Goal: Find specific page/section: Find specific page/section

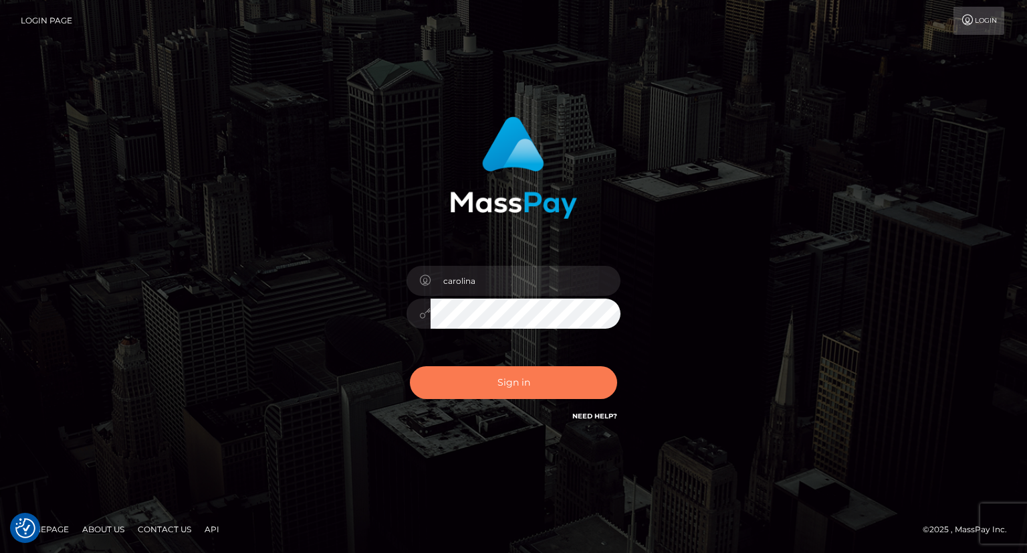
click at [563, 392] on button "Sign in" at bounding box center [513, 382] width 207 height 33
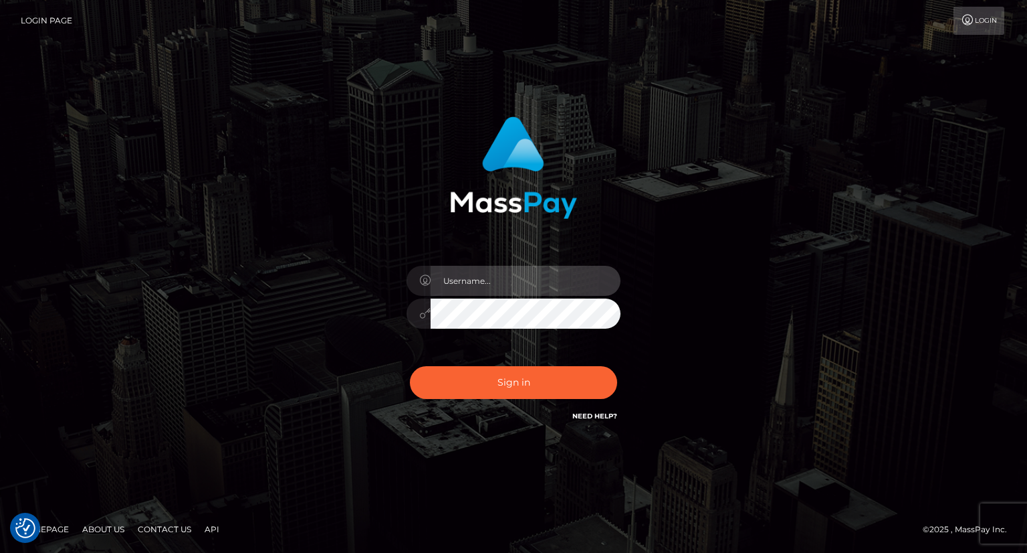
type input "carolina"
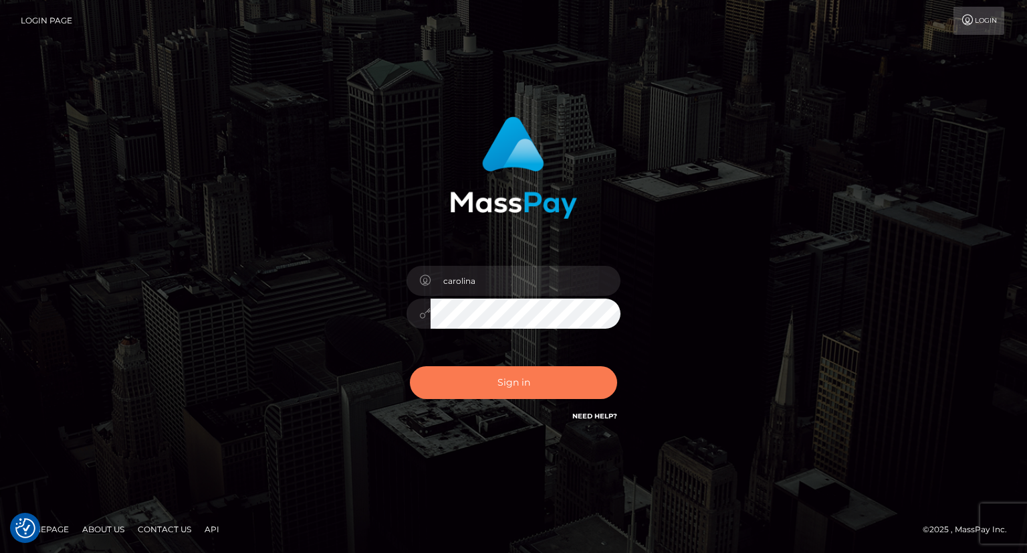
click at [508, 383] on button "Sign in" at bounding box center [513, 382] width 207 height 33
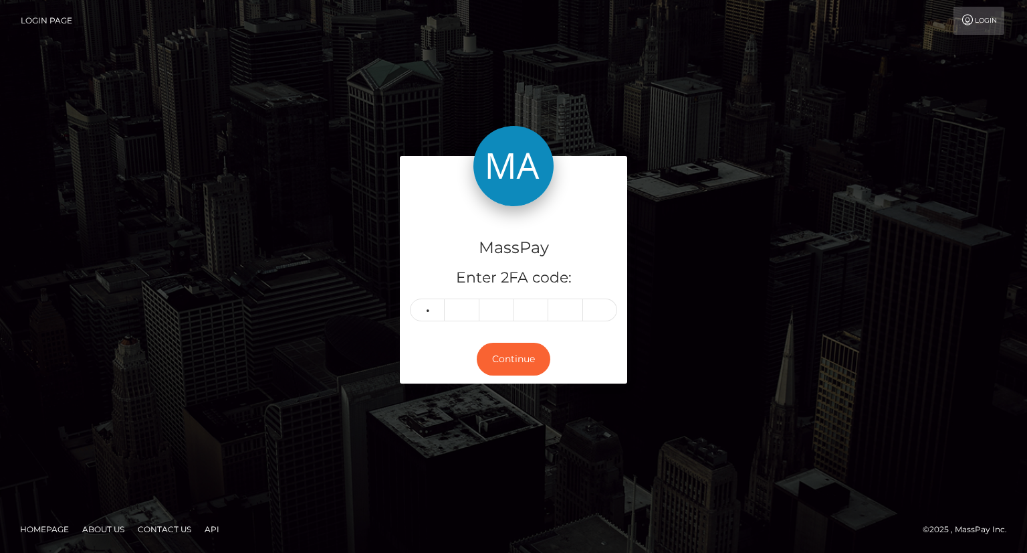
type input "3"
type input "1"
type input "2"
type input "5"
type input "4"
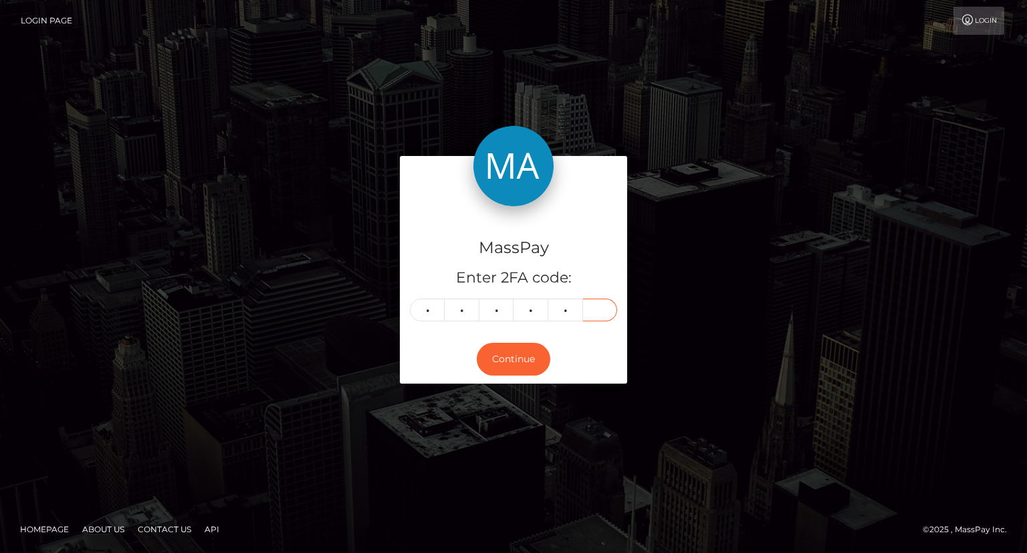
type input "6"
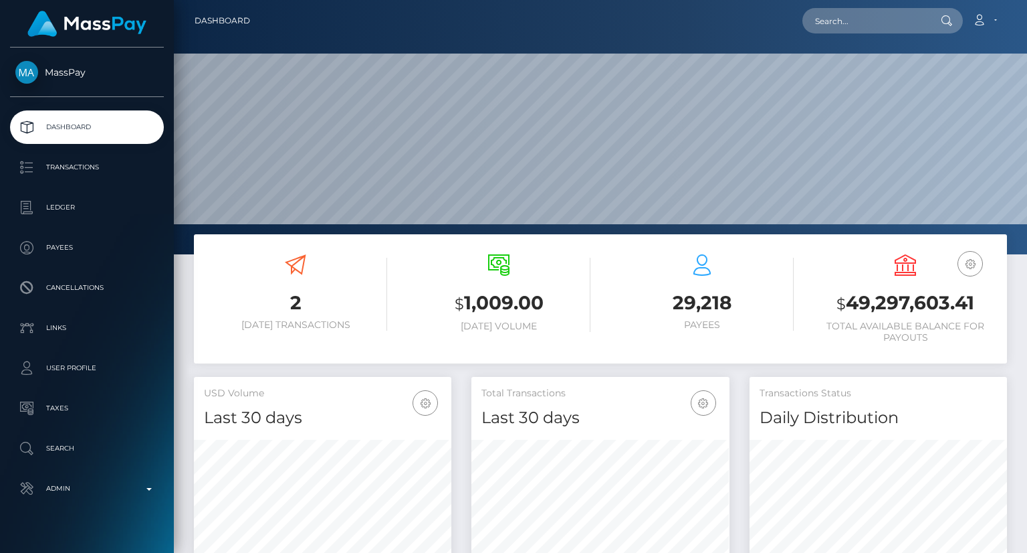
scroll to position [237, 257]
click at [884, 23] on input "text" at bounding box center [866, 20] width 126 height 25
paste input "MSPa48c7ece6408538"
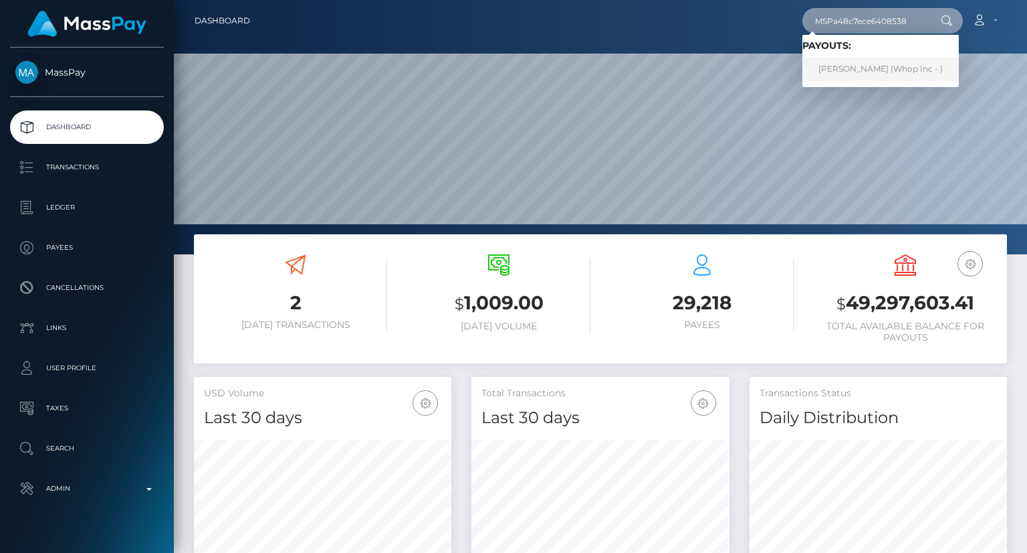
type input "MSPa48c7ece6408538"
click at [859, 70] on link "FERDİ KABALI (Whop Inc - )" at bounding box center [881, 69] width 157 height 25
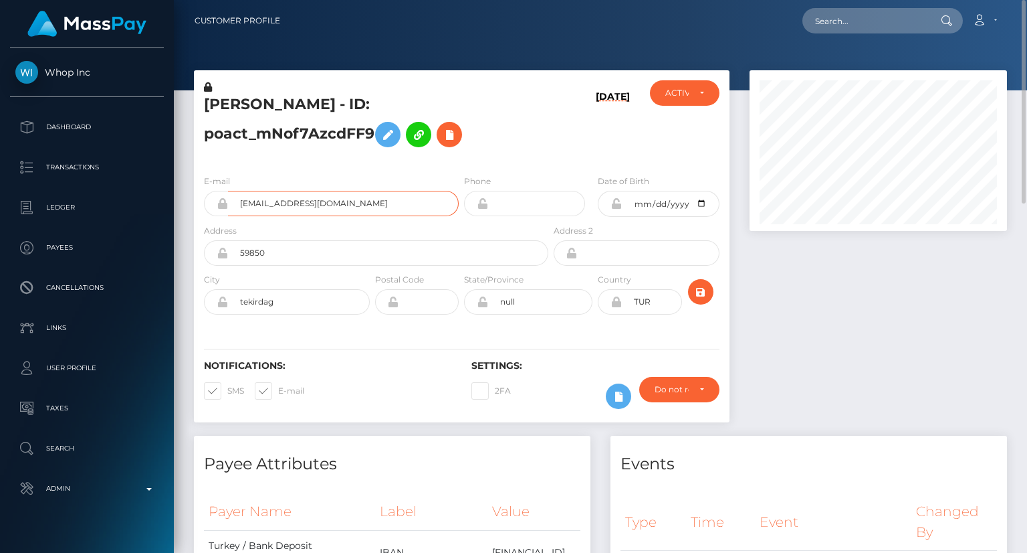
click at [334, 207] on input "efektdeposu+25fa302329@gmail.com" at bounding box center [343, 203] width 231 height 25
drag, startPoint x: 200, startPoint y: 97, endPoint x: 251, endPoint y: 101, distance: 51.0
click at [251, 101] on div "FERDİ KABALI - ID: poact_mNof7AzcdFF9" at bounding box center [372, 122] width 357 height 84
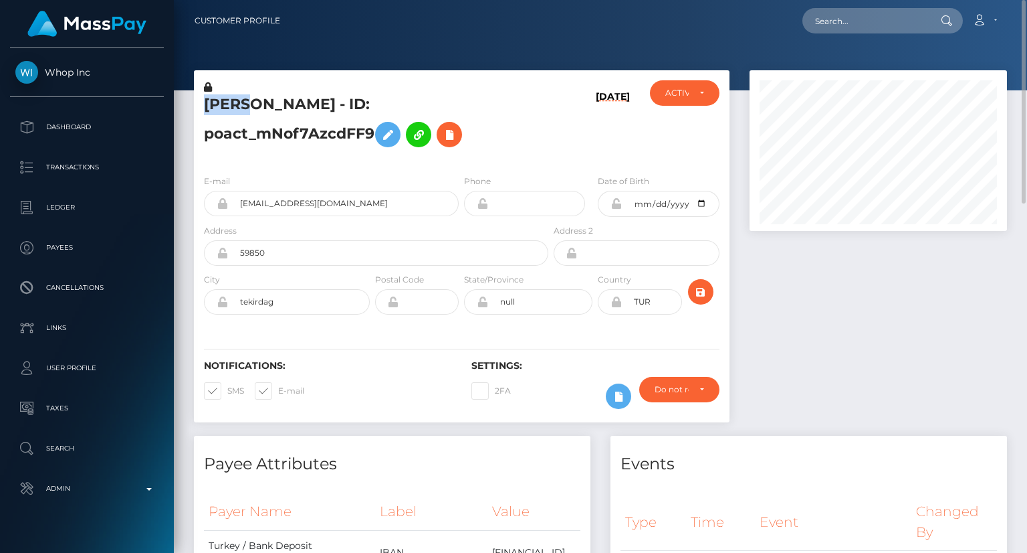
copy h5 "FERDİ"
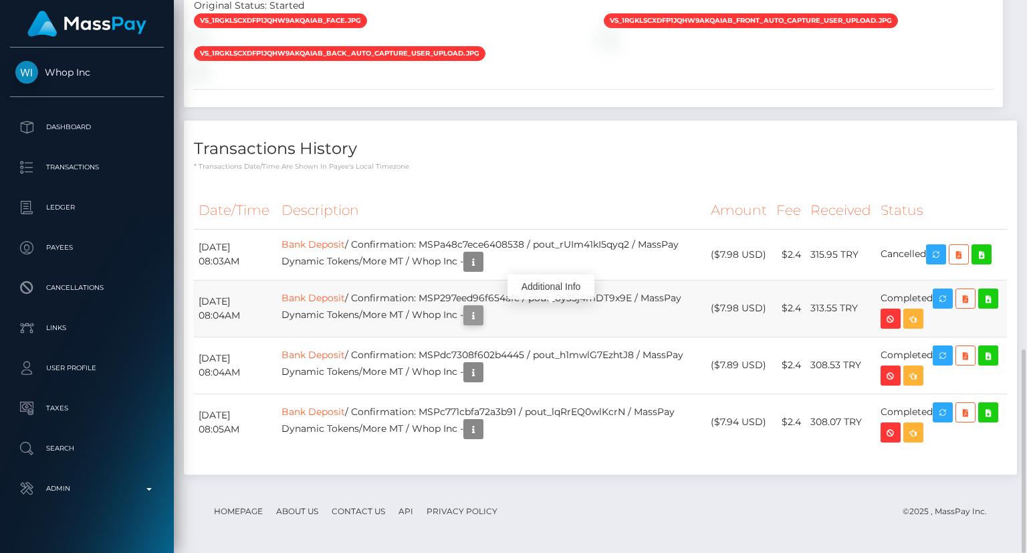
scroll to position [945, 0]
drag, startPoint x: 769, startPoint y: 250, endPoint x: 722, endPoint y: 258, distance: 47.4
click at [722, 258] on td "($7.98 USD)" at bounding box center [739, 254] width 66 height 51
copy td "$7.98 USD"
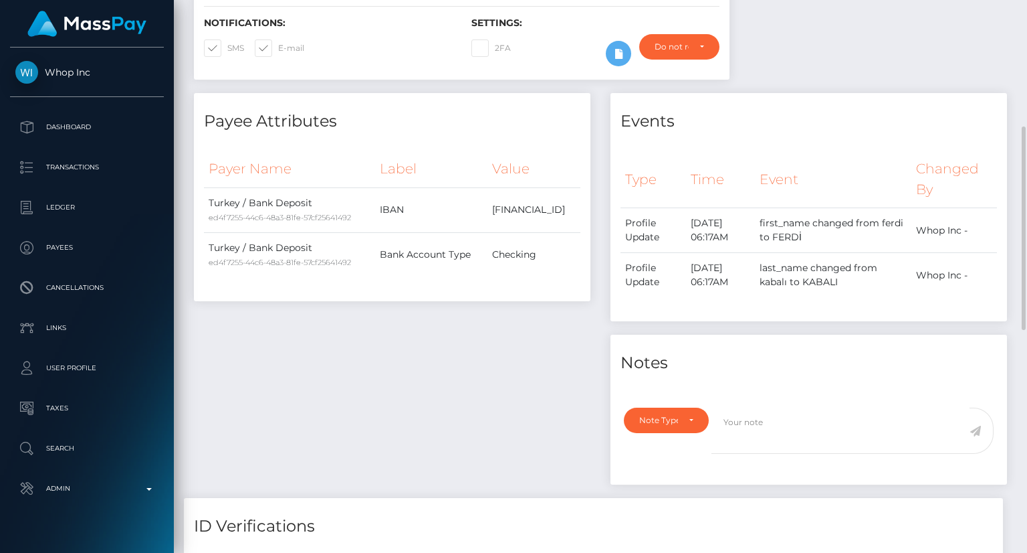
scroll to position [0, 0]
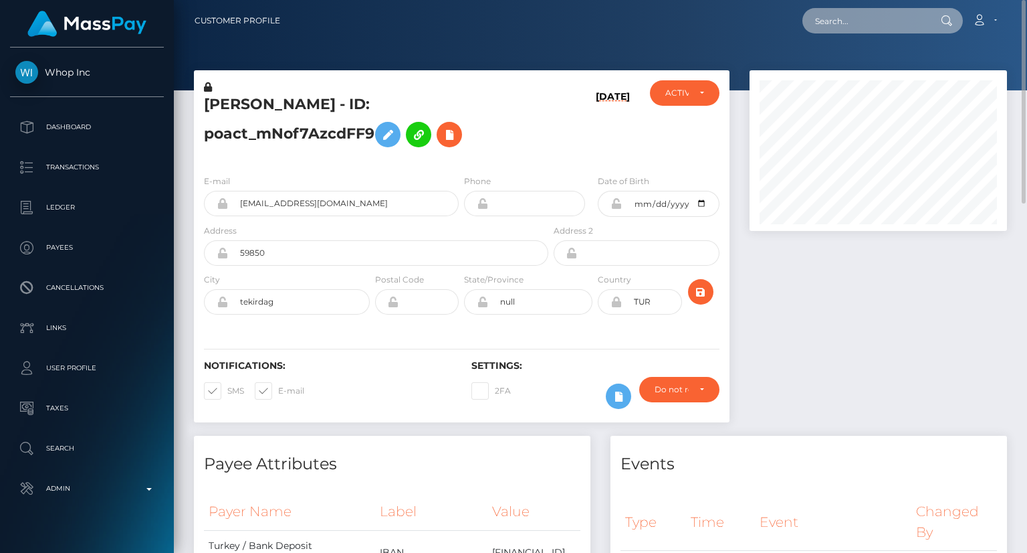
click at [881, 25] on input "text" at bounding box center [866, 20] width 126 height 25
paste input "MSPca2b8ffdc8ec7a4"
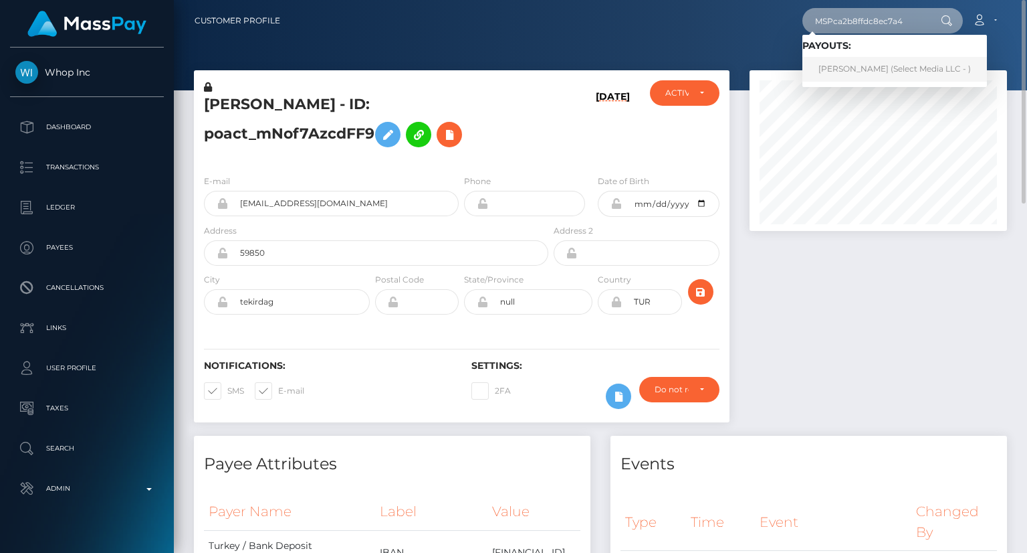
type input "MSPca2b8ffdc8ec7a4"
click at [884, 70] on link "Ayla Bayram (Select Media LLC - )" at bounding box center [895, 69] width 185 height 25
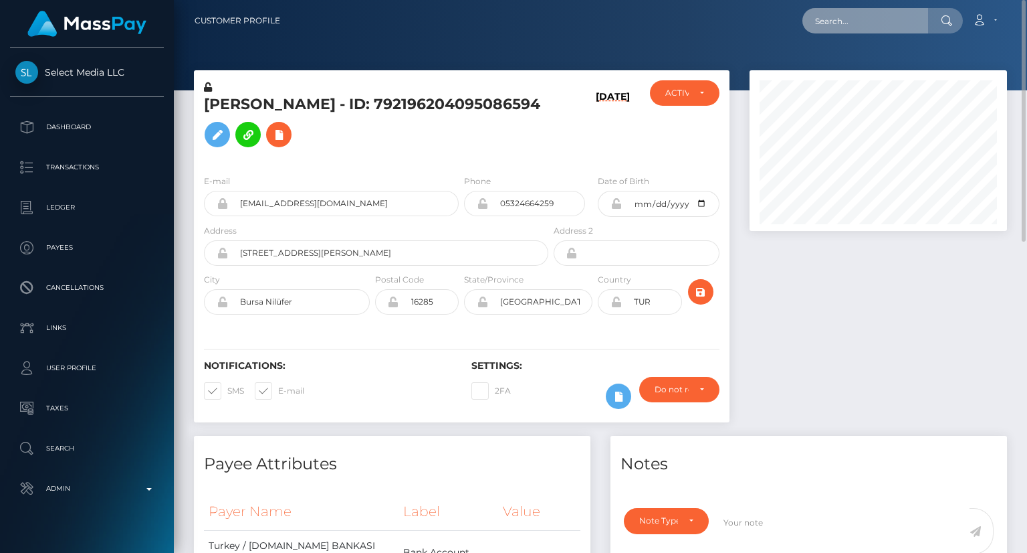
click at [871, 22] on input "text" at bounding box center [866, 20] width 126 height 25
paste input "68d9a8bf67b9f0ff5836d6bc"
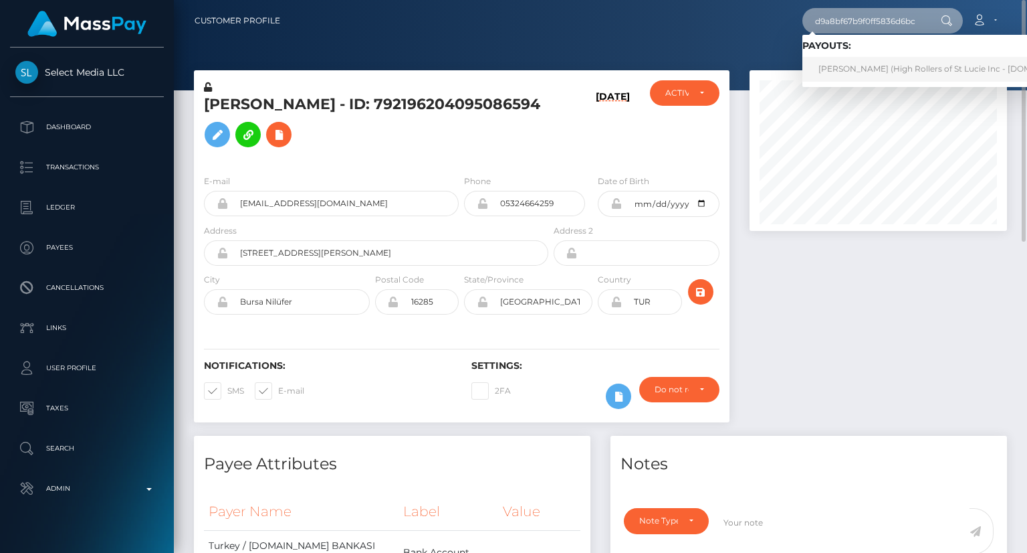
type input "68d9a8bf67b9f0ff5836d6bc"
click at [871, 69] on link "[PERSON_NAME] (High Rollers of St Lucie Inc - [DOMAIN_NAME])" at bounding box center [950, 69] width 295 height 25
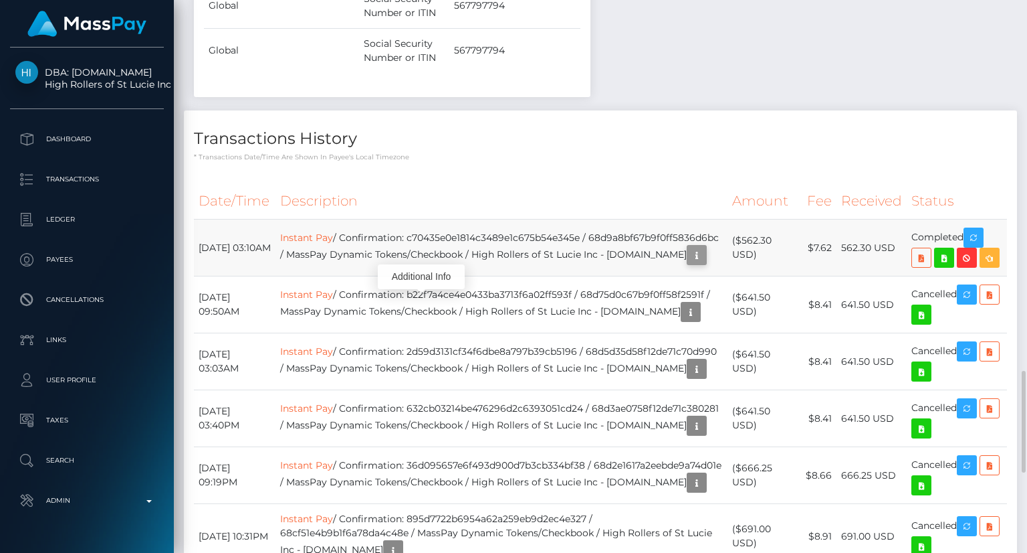
scroll to position [161, 257]
click at [689, 264] on icon "button" at bounding box center [697, 255] width 16 height 17
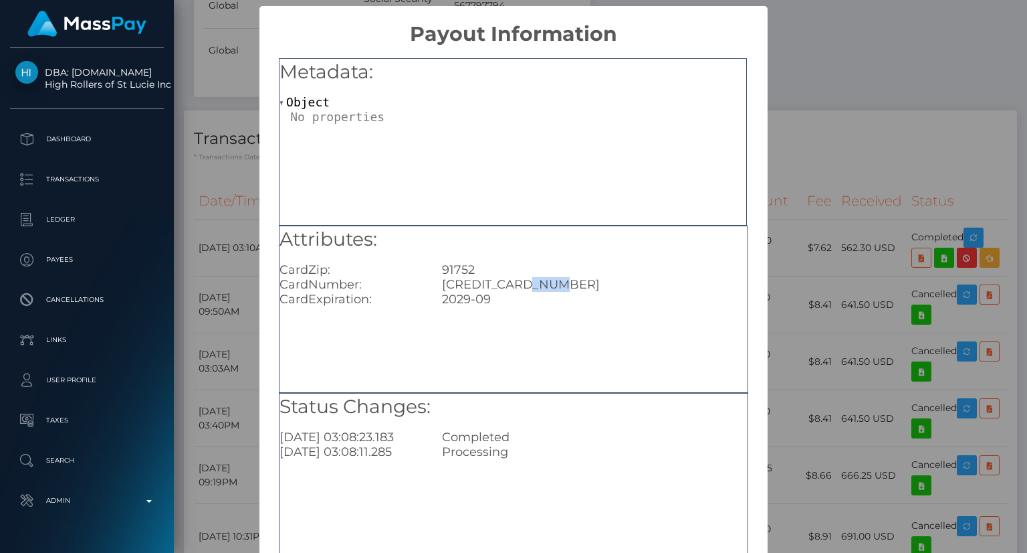
drag, startPoint x: 557, startPoint y: 284, endPoint x: 523, endPoint y: 285, distance: 33.5
click at [523, 285] on div "4342562532690540" at bounding box center [594, 284] width 325 height 15
copy div "0540"
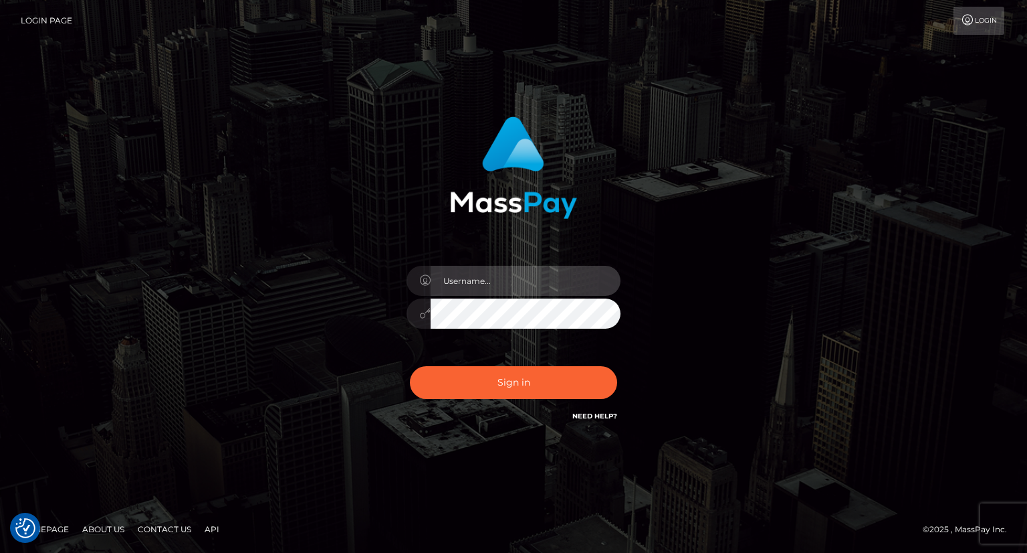
type input "carolina"
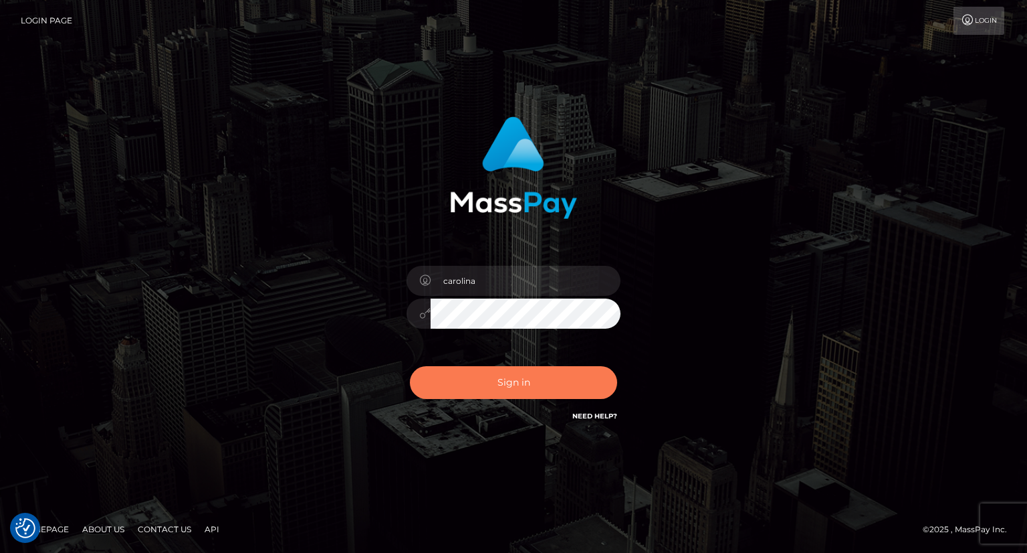
click at [508, 382] on button "Sign in" at bounding box center [513, 382] width 207 height 33
click at [528, 389] on button "Sign in" at bounding box center [513, 382] width 207 height 33
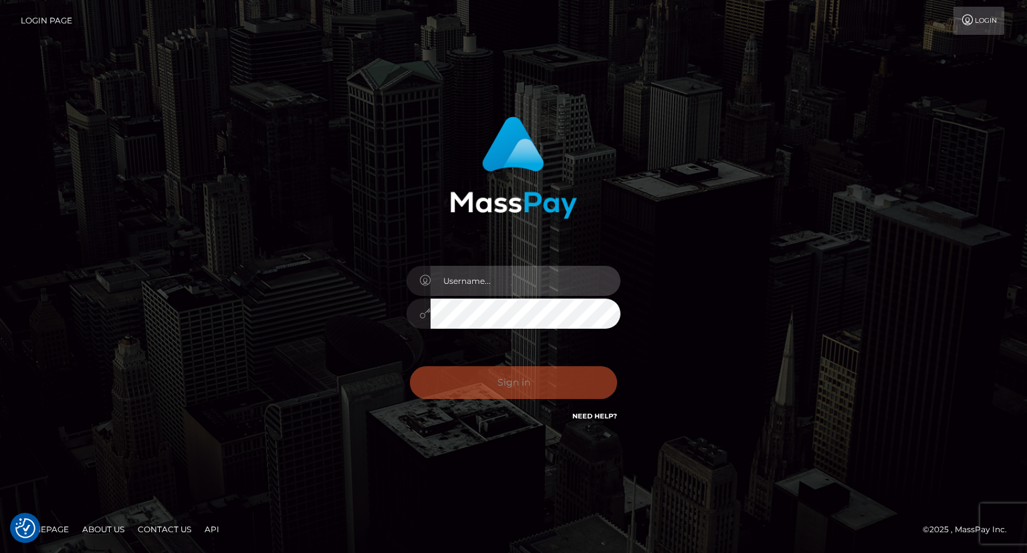
type input "carolina"
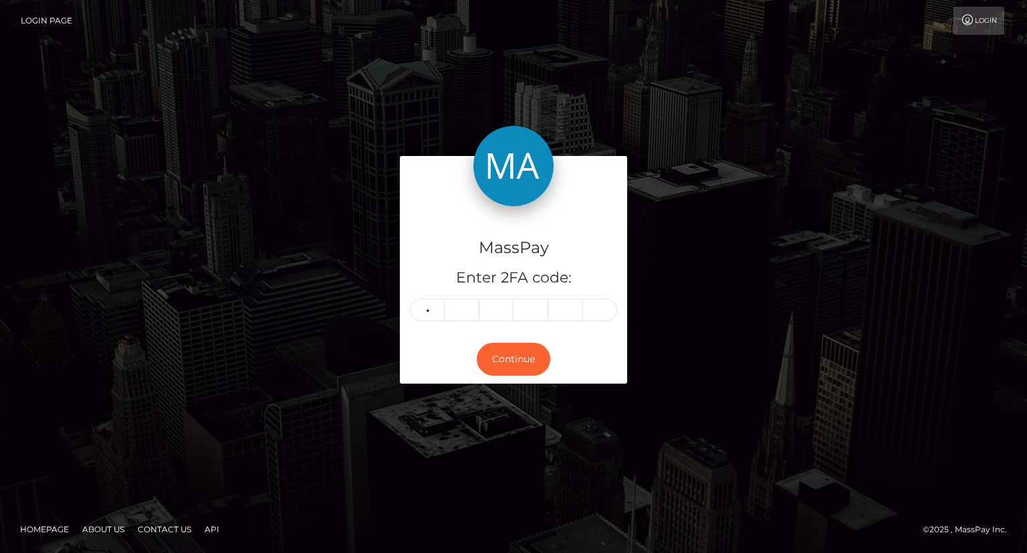
type input "9"
type input "5"
type input "8"
type input "7"
type input "5"
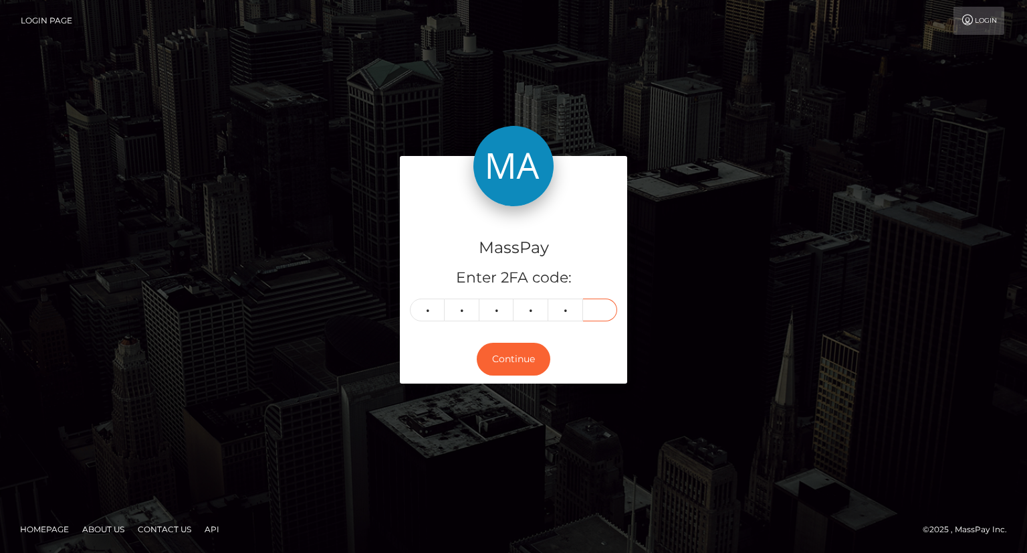
type input "9"
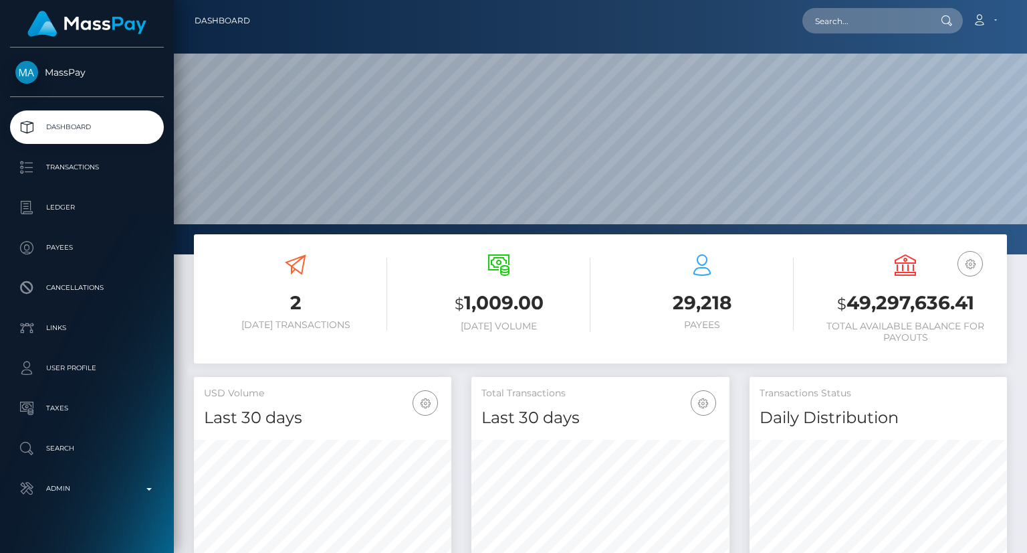
scroll to position [237, 257]
click at [891, 23] on input "text" at bounding box center [866, 20] width 126 height 25
paste input "pout_K7nDJzyK8YdUr"
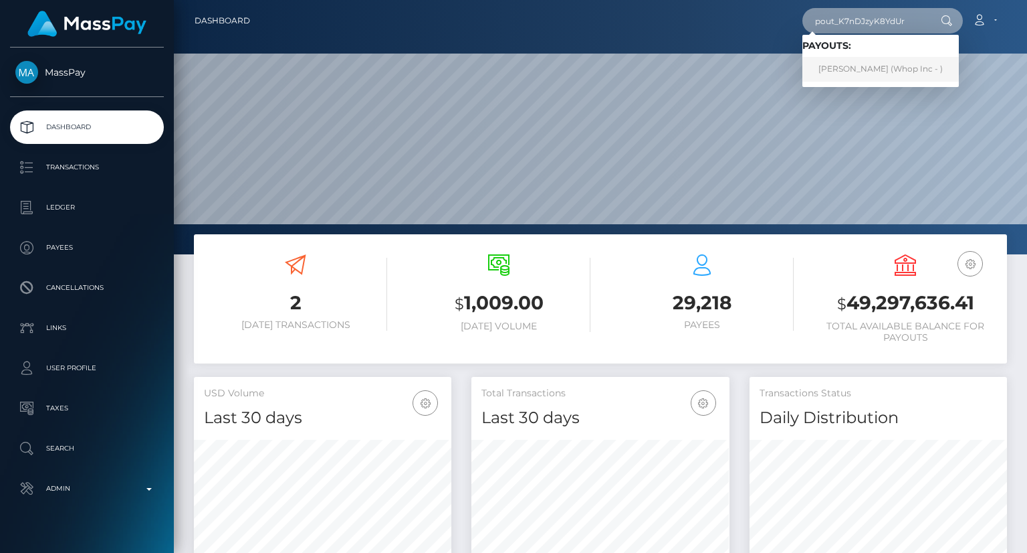
type input "pout_K7nDJzyK8YdUr"
click at [872, 64] on link "[PERSON_NAME] (Whop Inc - )" at bounding box center [881, 69] width 157 height 25
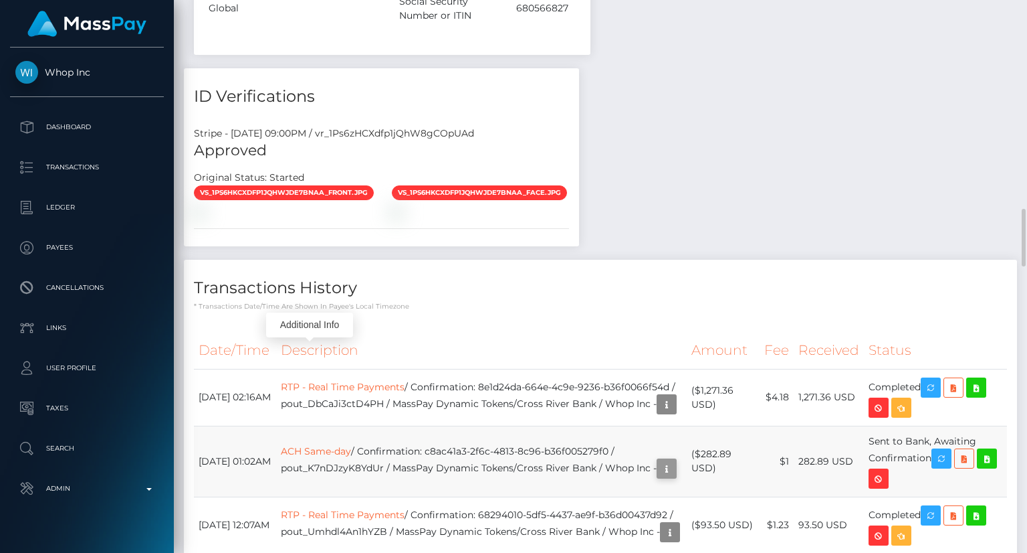
scroll to position [161, 257]
click at [659, 460] on icon "button" at bounding box center [667, 468] width 16 height 17
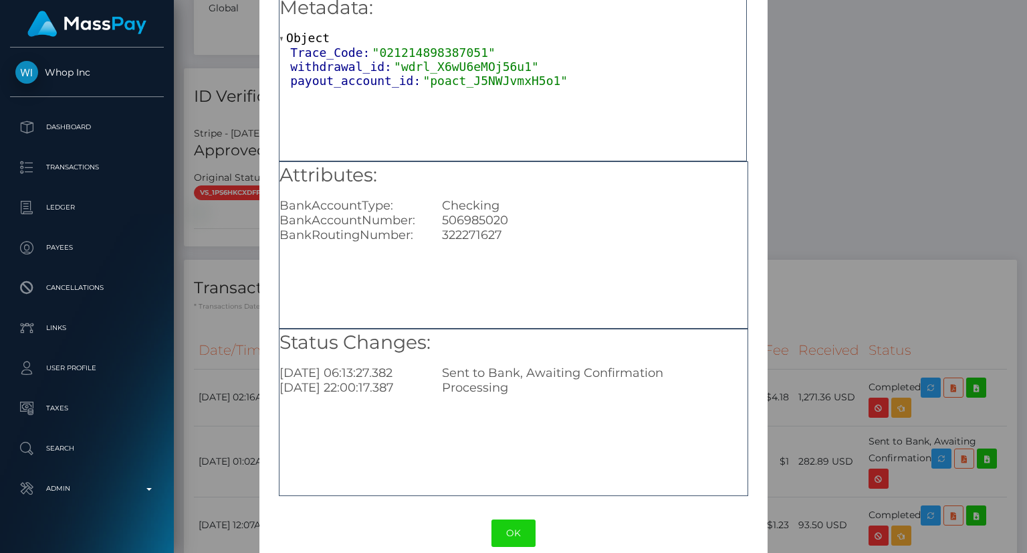
scroll to position [84, 0]
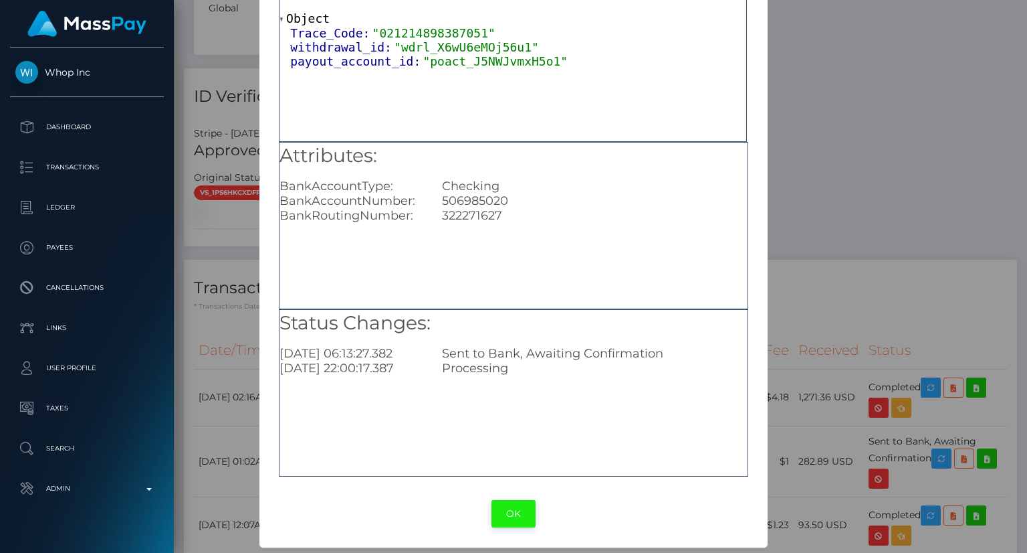
click at [505, 512] on button "OK" at bounding box center [514, 513] width 44 height 27
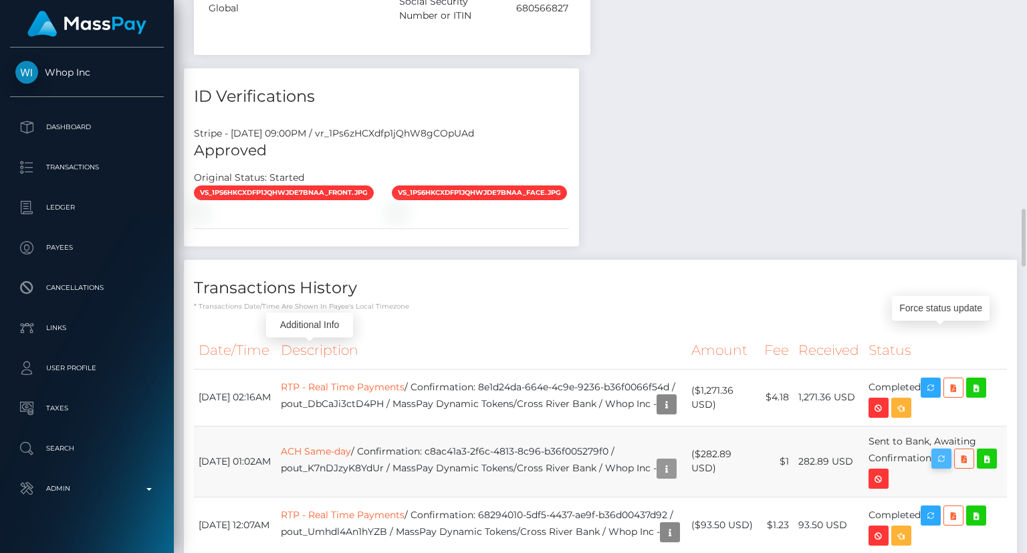
scroll to position [161, 257]
click at [950, 450] on icon "button" at bounding box center [942, 458] width 16 height 17
drag, startPoint x: 198, startPoint y: 332, endPoint x: 265, endPoint y: 339, distance: 67.2
click at [265, 425] on td "October 7, 2025 01:02AM" at bounding box center [235, 460] width 82 height 71
copy td "October 7, 2025 01:02AM"
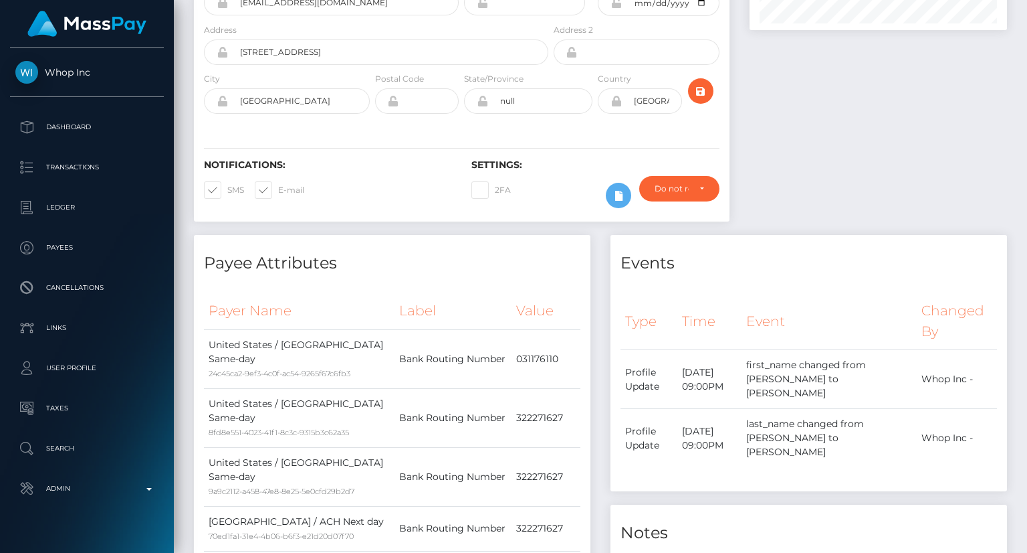
scroll to position [0, 0]
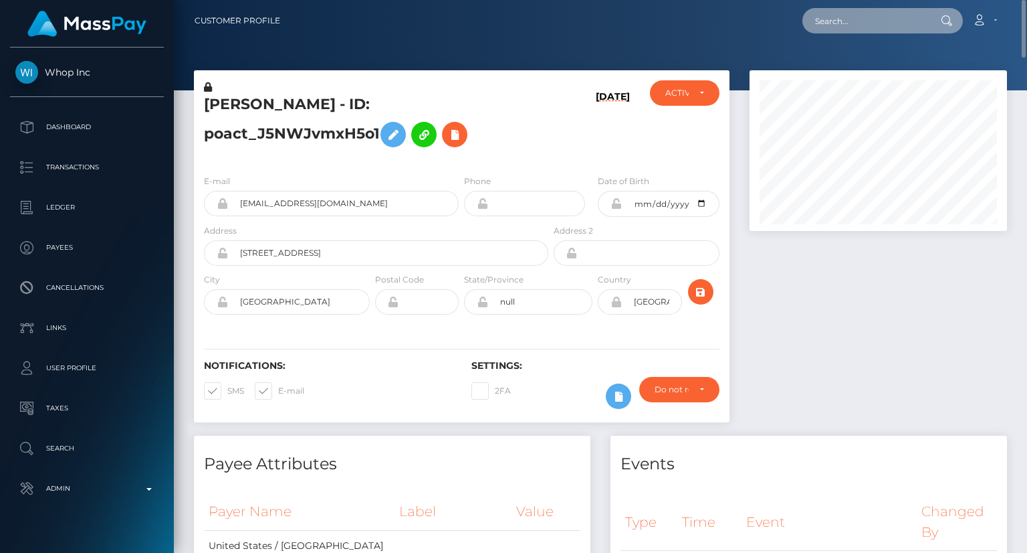
click at [864, 22] on input "text" at bounding box center [866, 20] width 126 height 25
paste input "​pout_9wD1ZXsJqg0u6 ​"
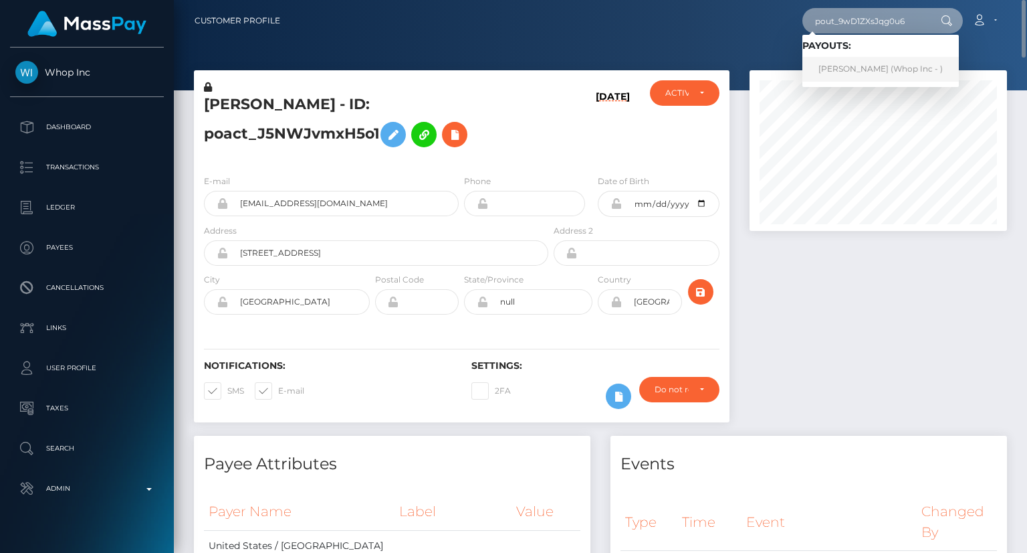
type input "​pout_9wD1ZXsJqg0u6 ​"
click at [862, 70] on link "ROMEO JEOVAN HERNANDEZ (Whop Inc - )" at bounding box center [881, 69] width 157 height 25
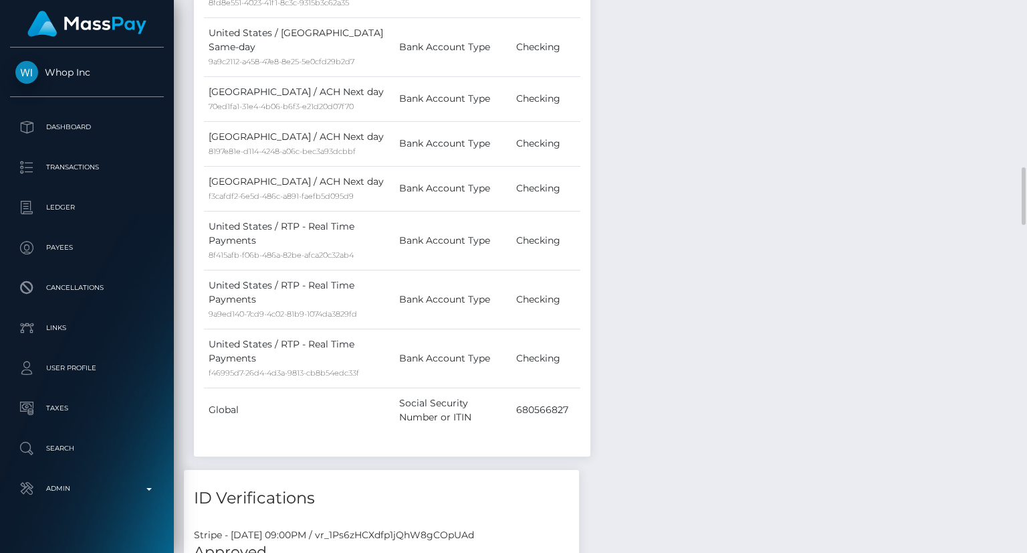
scroll to position [2007, 0]
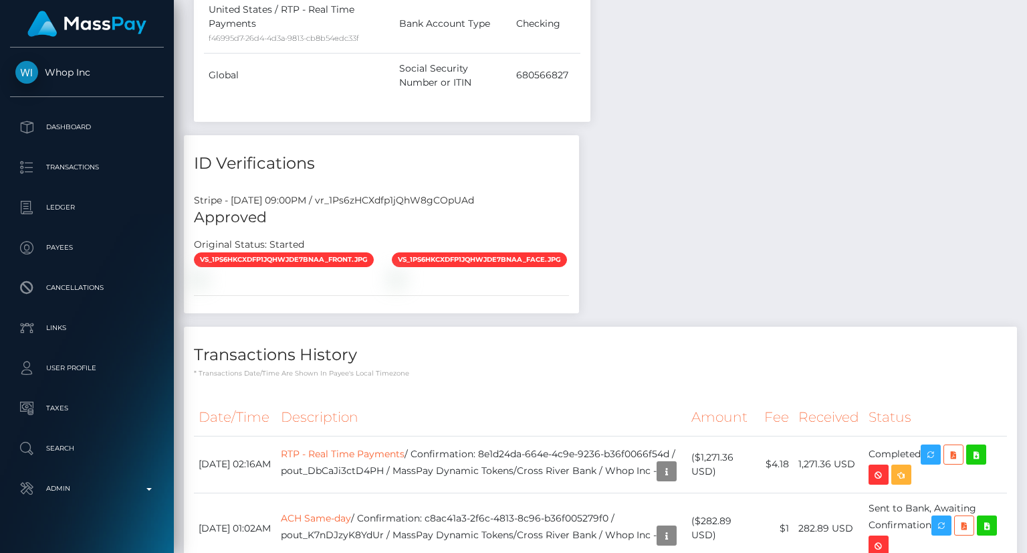
scroll to position [2274, 0]
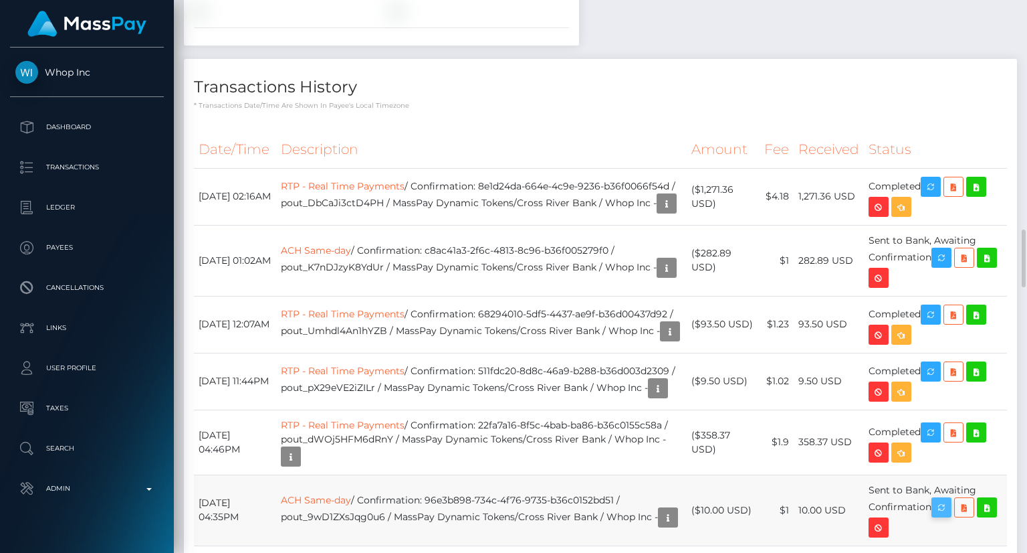
scroll to position [161, 257]
drag, startPoint x: 949, startPoint y: 398, endPoint x: 949, endPoint y: 407, distance: 9.4
click at [949, 499] on icon "button" at bounding box center [942, 507] width 16 height 17
drag, startPoint x: 248, startPoint y: 407, endPoint x: 201, endPoint y: 392, distance: 49.3
click at [200, 474] on td "[DATE] 04:35PM" at bounding box center [235, 509] width 82 height 71
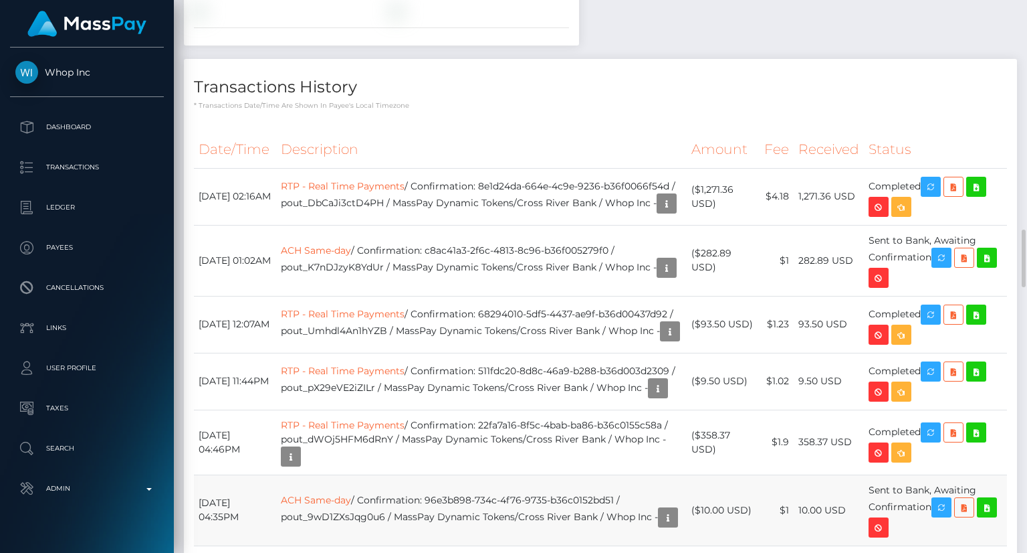
copy td "[DATE] 04:35PM"
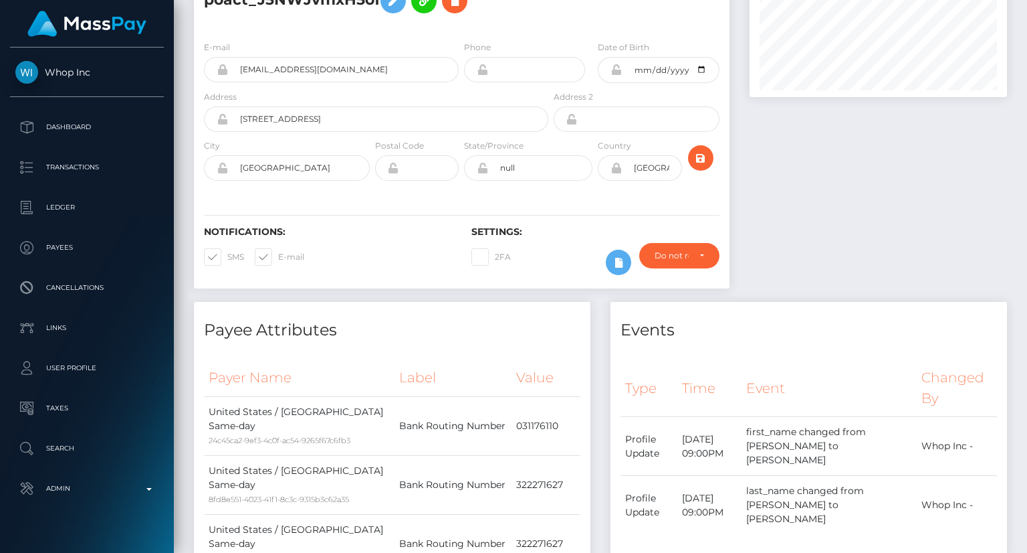
scroll to position [0, 0]
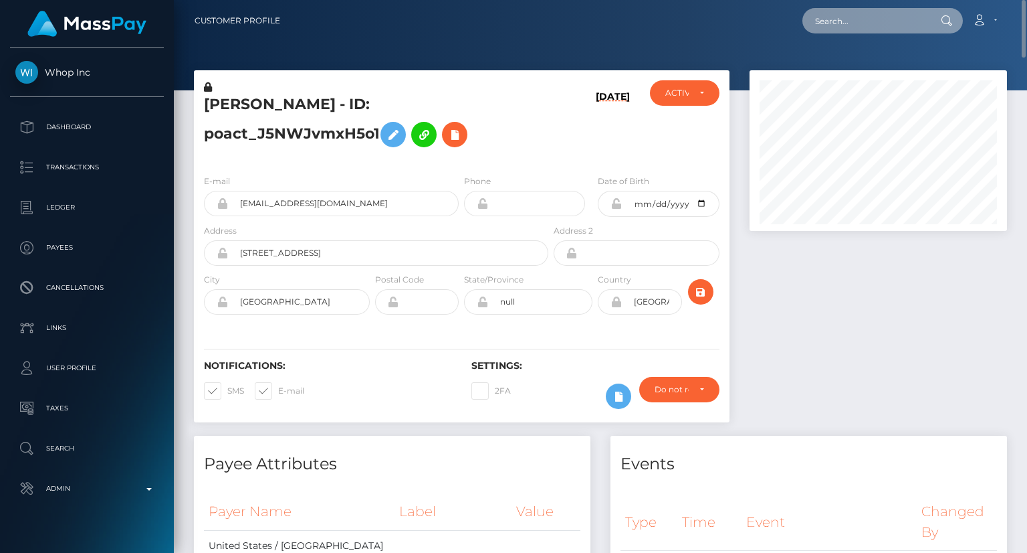
click at [844, 20] on input "text" at bounding box center [866, 20] width 126 height 25
paste input "794687830189158406"
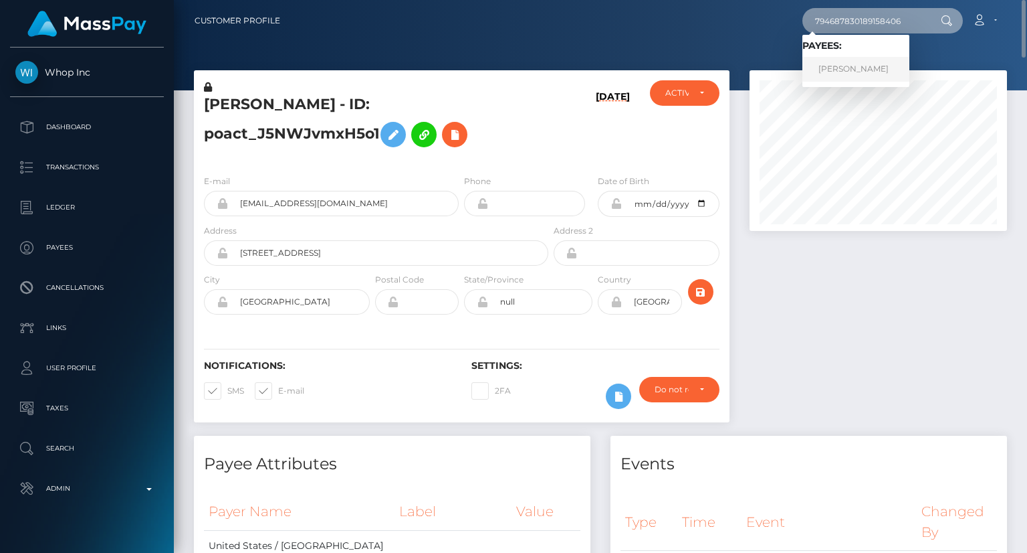
type input "794687830189158406"
click at [878, 72] on link "PAMELA CLARIBEL BASTIAS" at bounding box center [856, 69] width 107 height 25
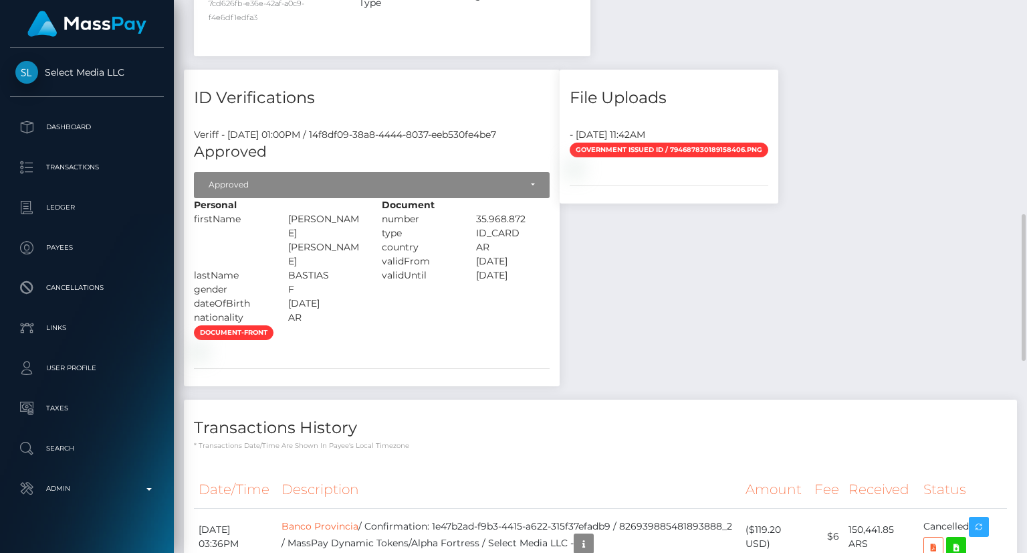
scroll to position [1056, 0]
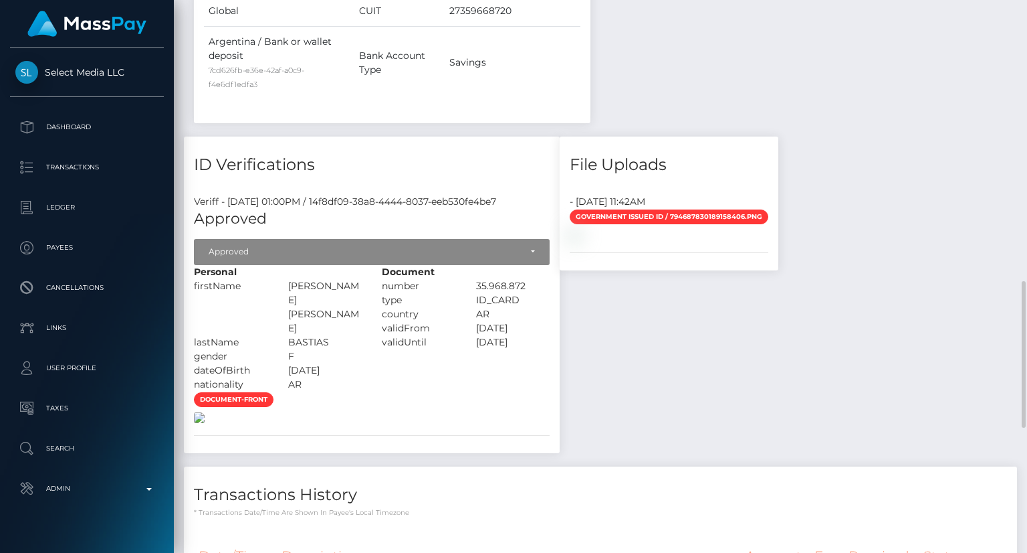
click at [205, 423] on img at bounding box center [199, 417] width 11 height 11
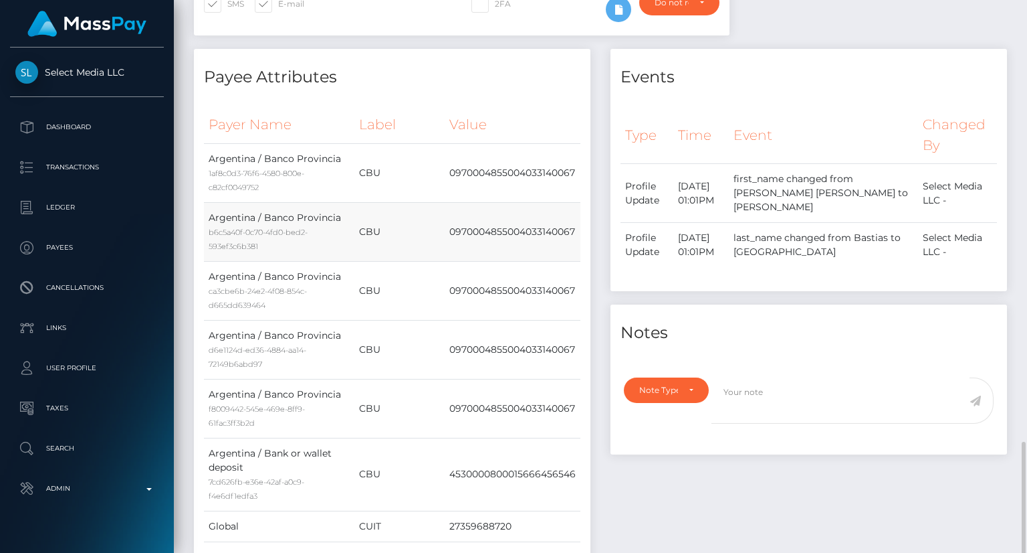
scroll to position [788, 0]
